Goal: Go to known website: Go to known website

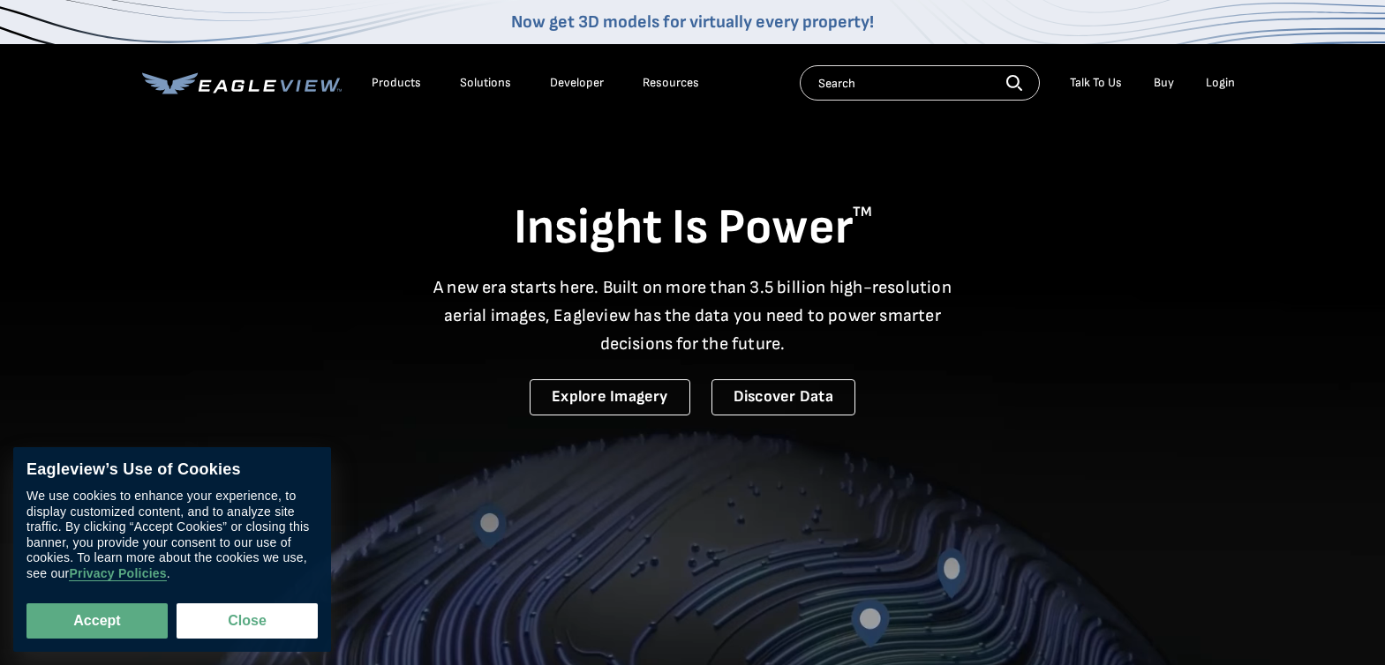
click at [1222, 81] on div "Login" at bounding box center [1220, 83] width 29 height 16
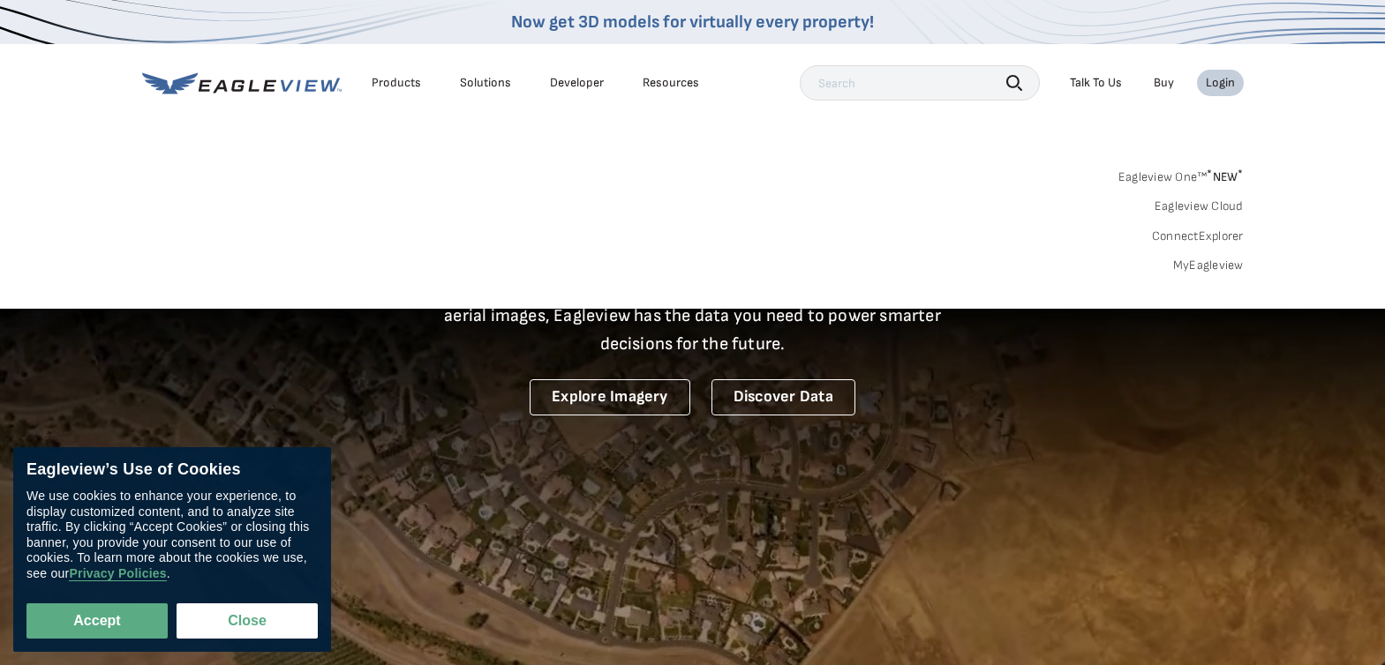
click at [1219, 82] on div "Login" at bounding box center [1220, 83] width 29 height 16
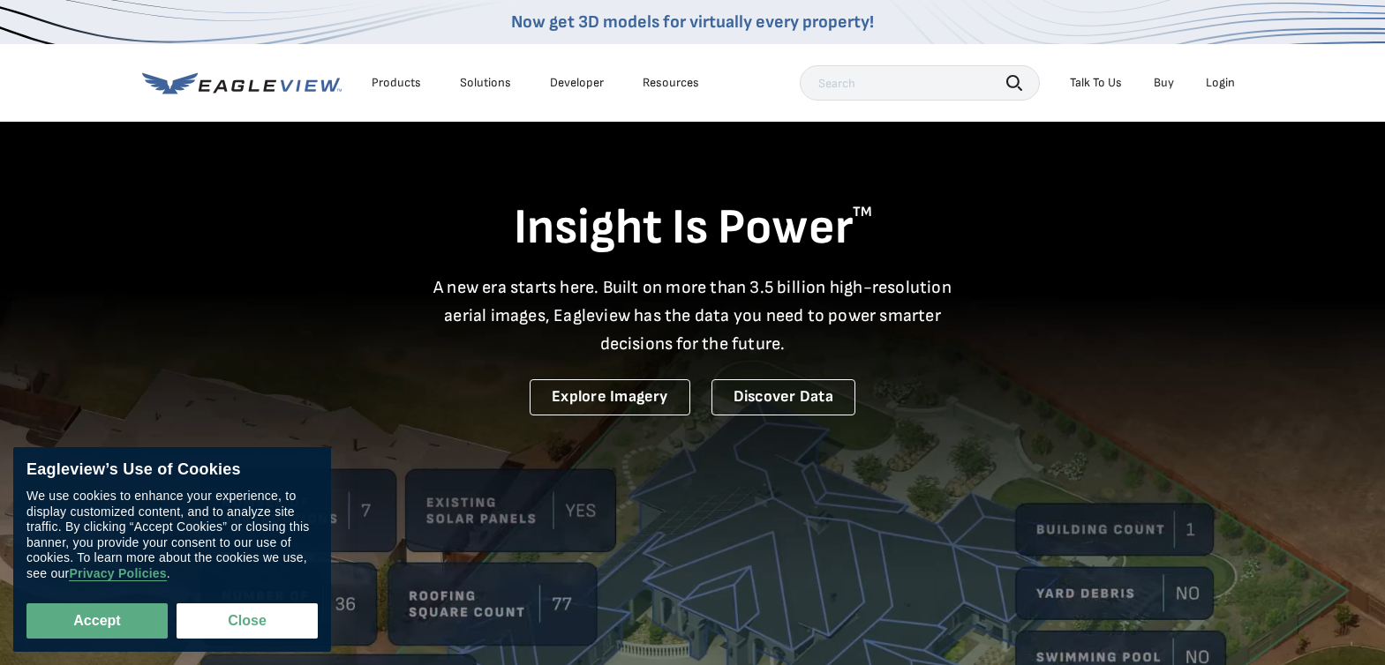
click at [1219, 82] on div "Login" at bounding box center [1220, 83] width 29 height 16
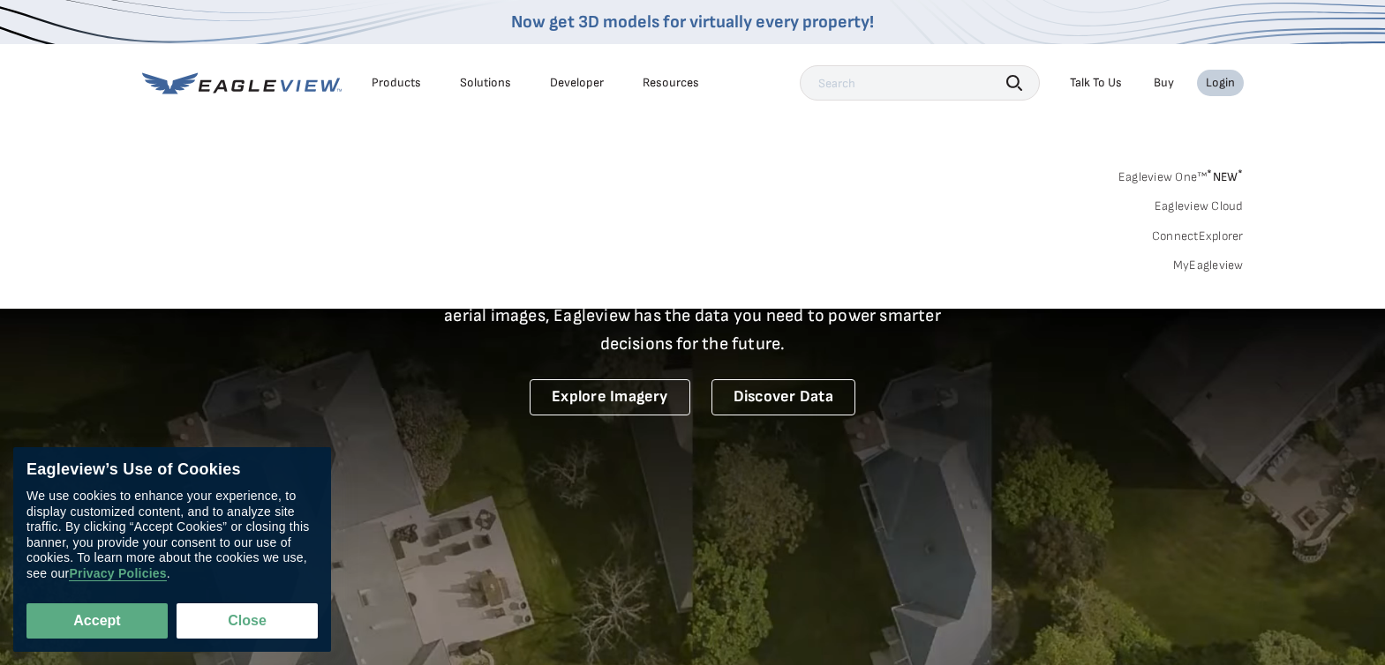
click at [1211, 269] on link "MyEagleview" at bounding box center [1208, 266] width 71 height 16
